Goal: Navigation & Orientation: Find specific page/section

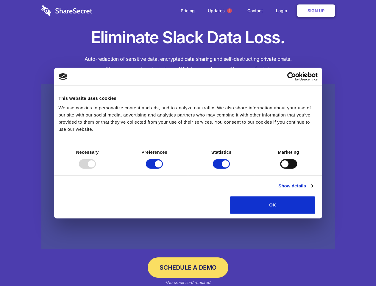
click at [96, 169] on div at bounding box center [87, 164] width 17 height 10
click at [163, 169] on input "Preferences" at bounding box center [154, 164] width 17 height 10
checkbox input "false"
click at [222, 169] on input "Statistics" at bounding box center [221, 164] width 17 height 10
checkbox input "false"
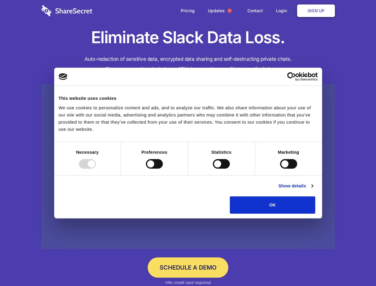
click at [280, 169] on input "Marketing" at bounding box center [288, 164] width 17 height 10
checkbox input "true"
click at [313, 189] on link "Show details" at bounding box center [295, 185] width 35 height 7
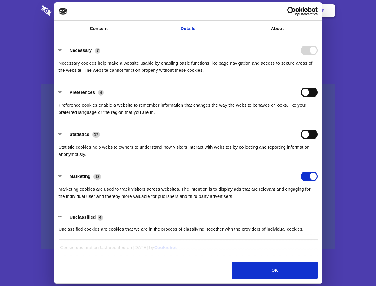
click at [329, 216] on link at bounding box center [188, 166] width 294 height 165
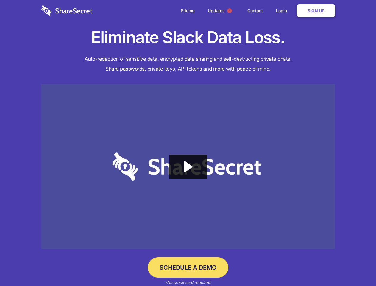
click at [229, 11] on span "1" at bounding box center [229, 10] width 5 height 5
